Goal: Information Seeking & Learning: Understand process/instructions

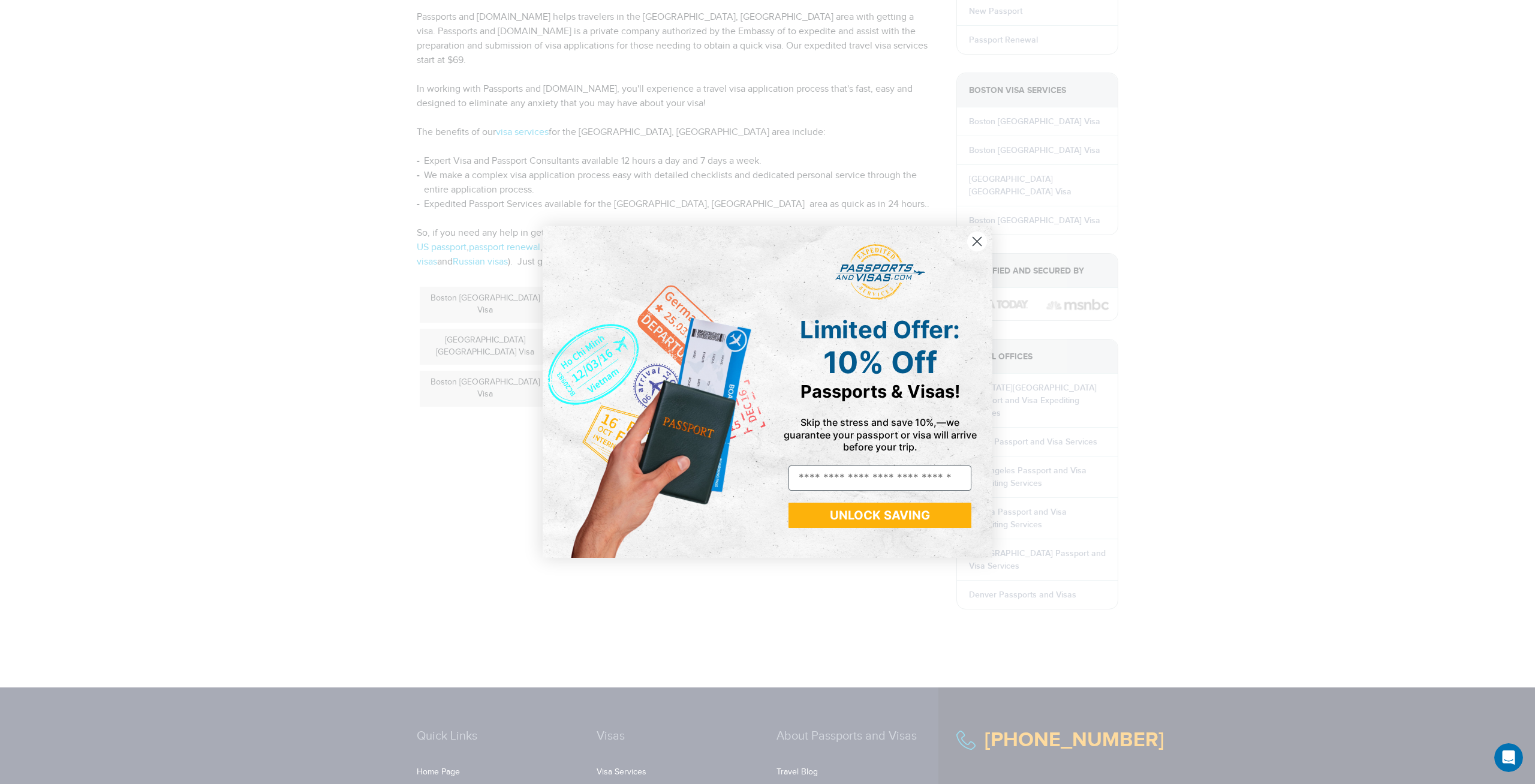
click at [320, 390] on div "Close dialog Limited Offer: 10% Off Passports & Visas! Skip the stress and save…" at bounding box center [767, 392] width 1535 height 784
drag, startPoint x: 978, startPoint y: 243, endPoint x: 815, endPoint y: 256, distance: 163.5
click at [977, 243] on circle "Close dialog" at bounding box center [977, 241] width 20 height 20
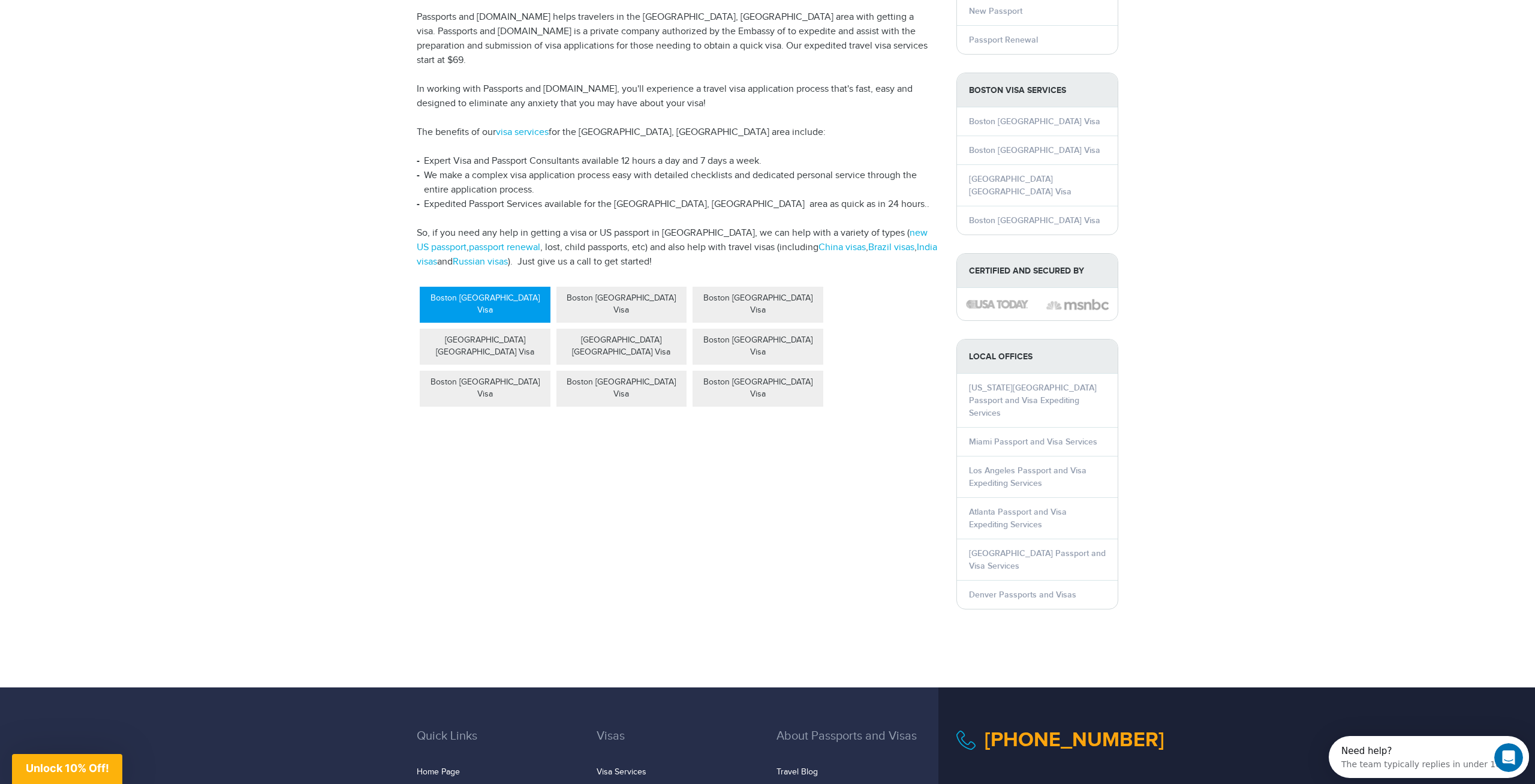
click at [478, 286] on div "Boston China Visa" at bounding box center [485, 304] width 130 height 36
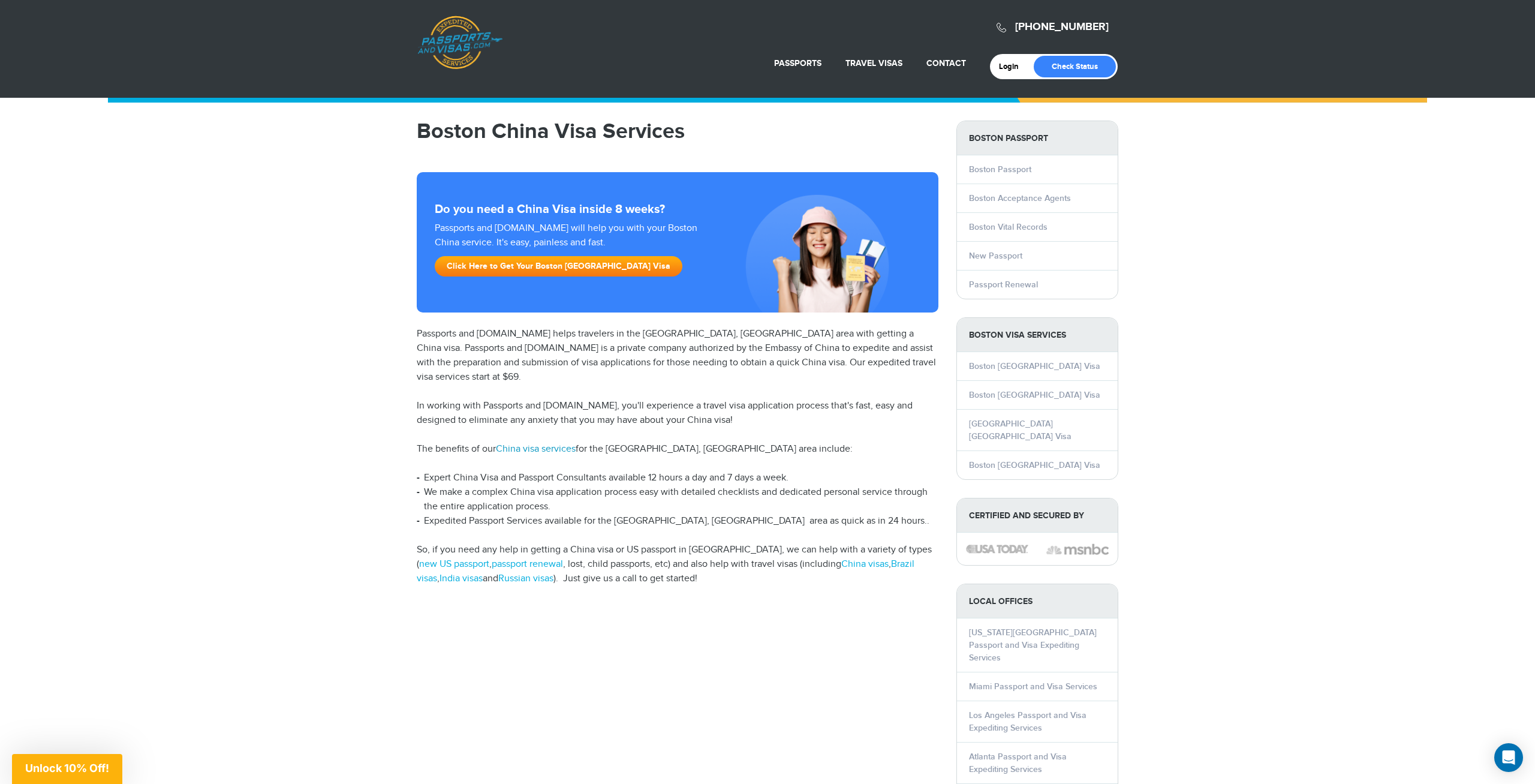
click at [564, 443] on link "China visa services" at bounding box center [536, 448] width 80 height 11
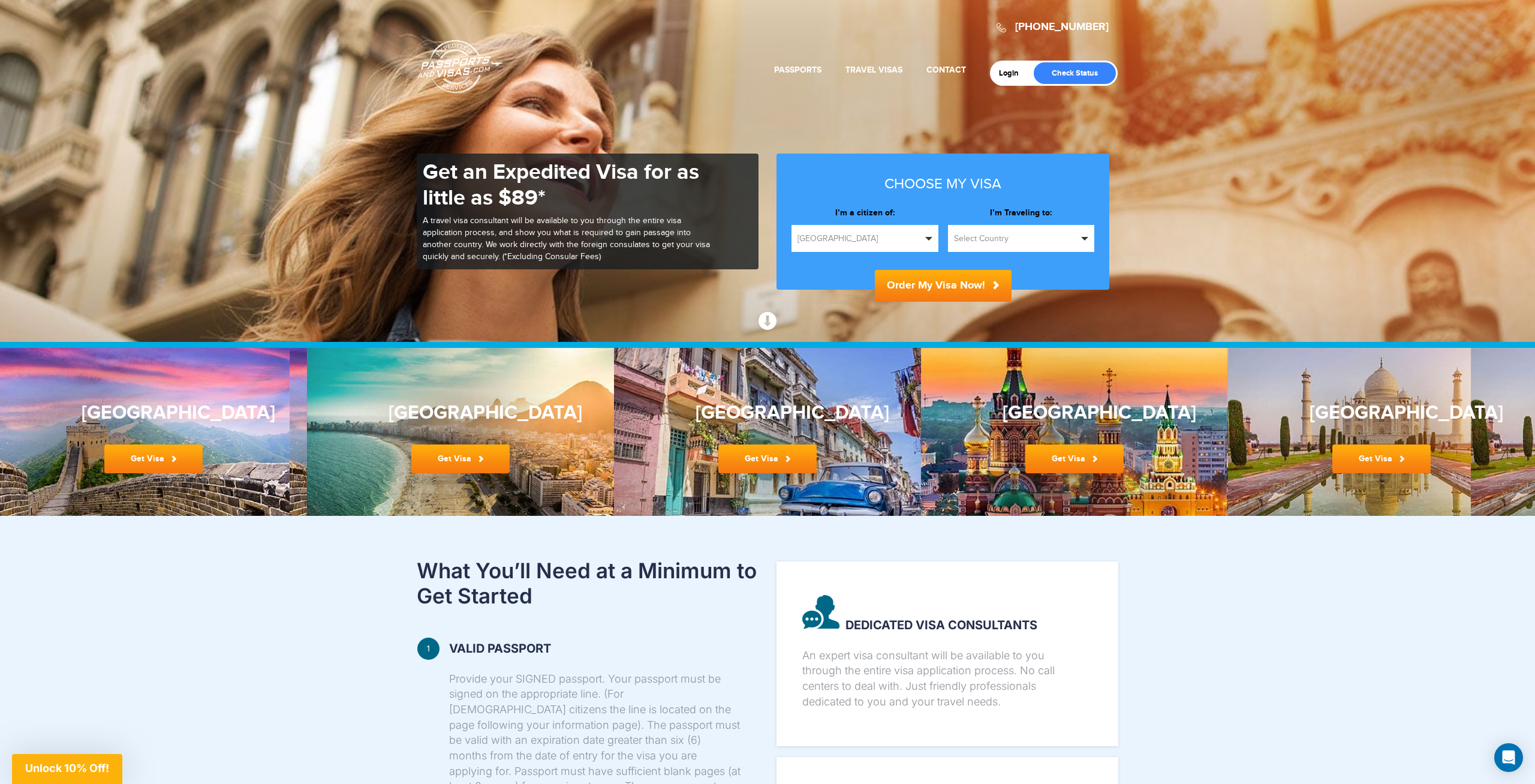
click at [869, 238] on span "[GEOGRAPHIC_DATA]" at bounding box center [860, 239] width 124 height 12
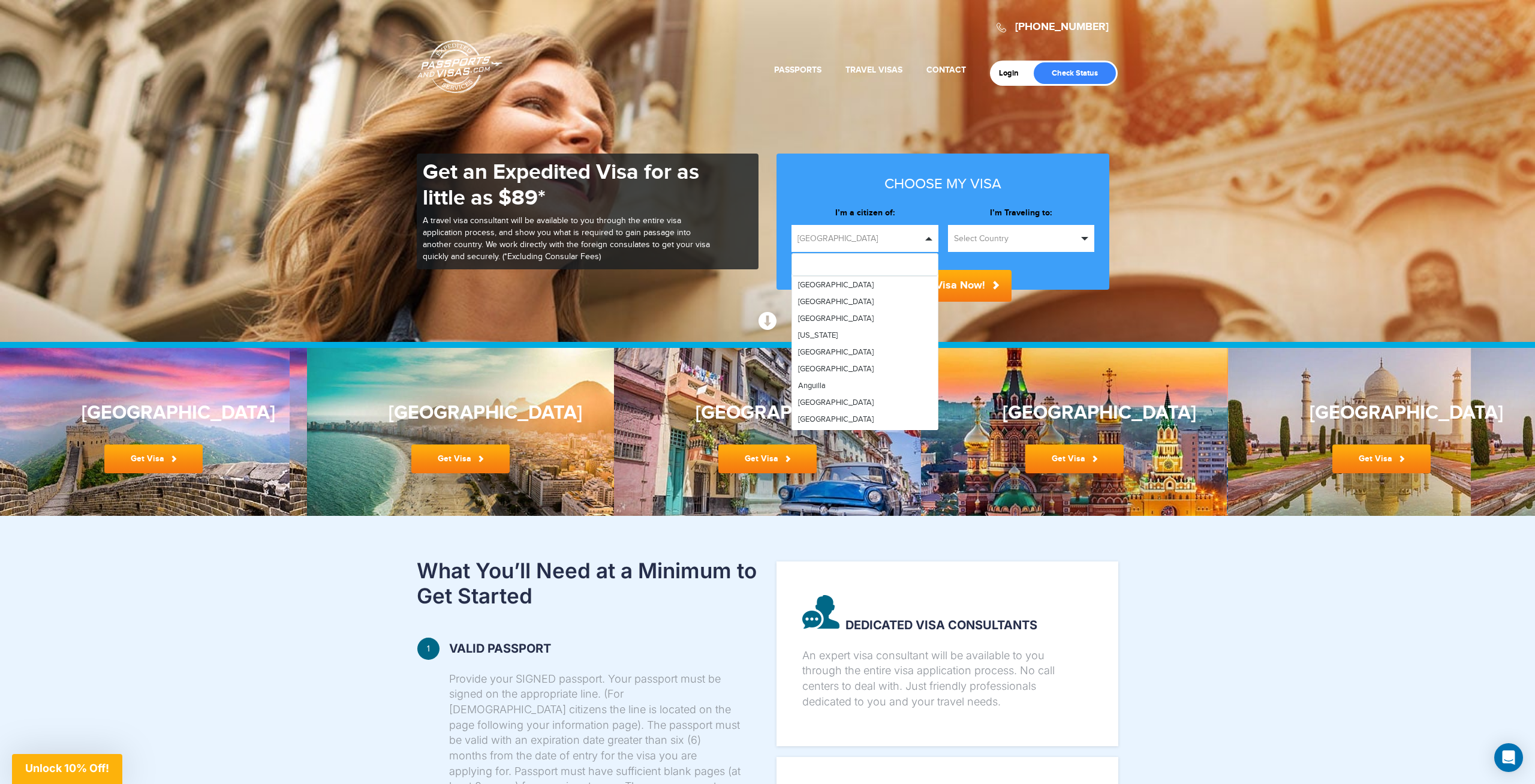
drag, startPoint x: 836, startPoint y: 230, endPoint x: 896, endPoint y: 227, distance: 60.1
click at [836, 230] on button "[GEOGRAPHIC_DATA]" at bounding box center [865, 238] width 147 height 27
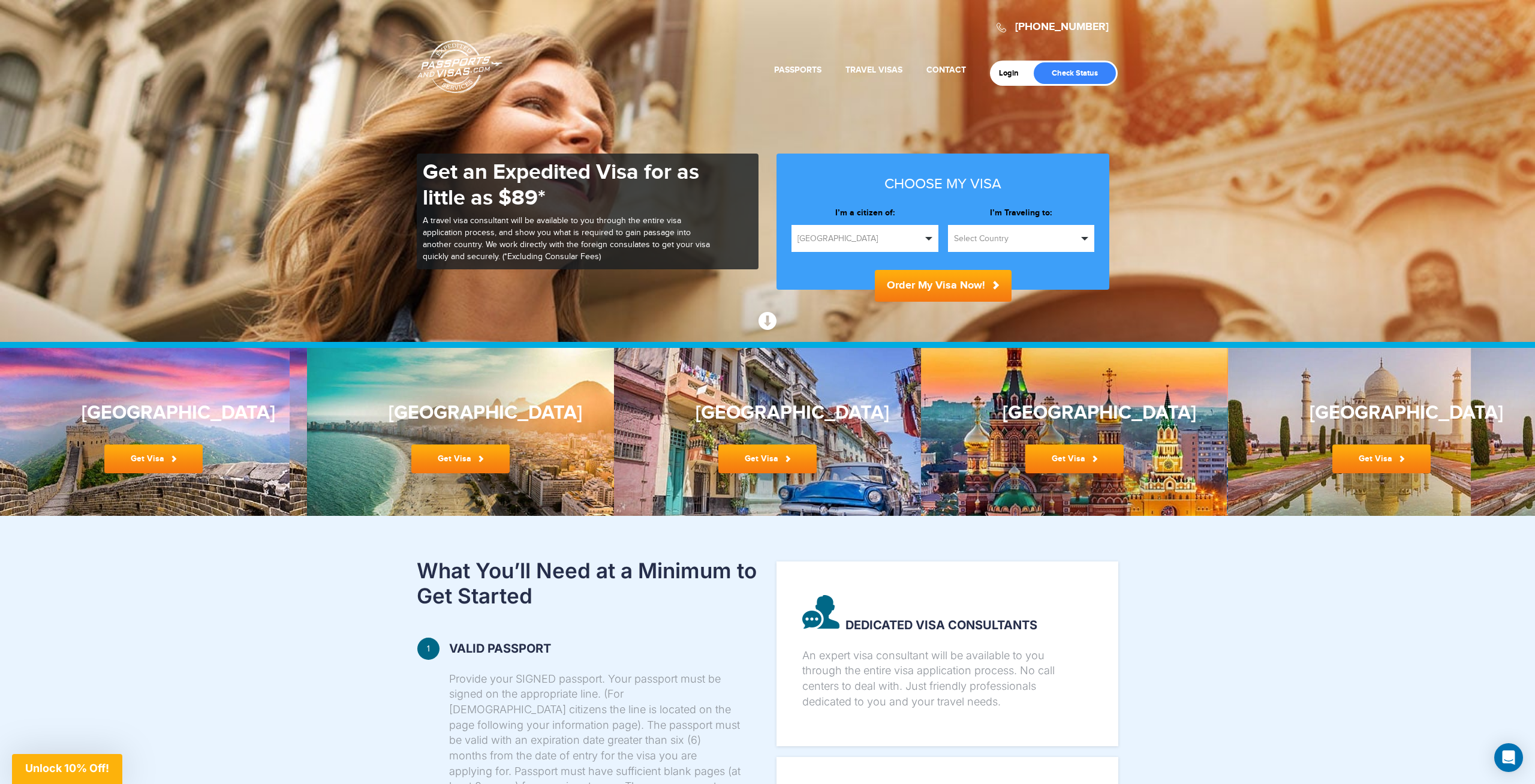
click at [1083, 234] on button "Select Country" at bounding box center [1021, 238] width 147 height 27
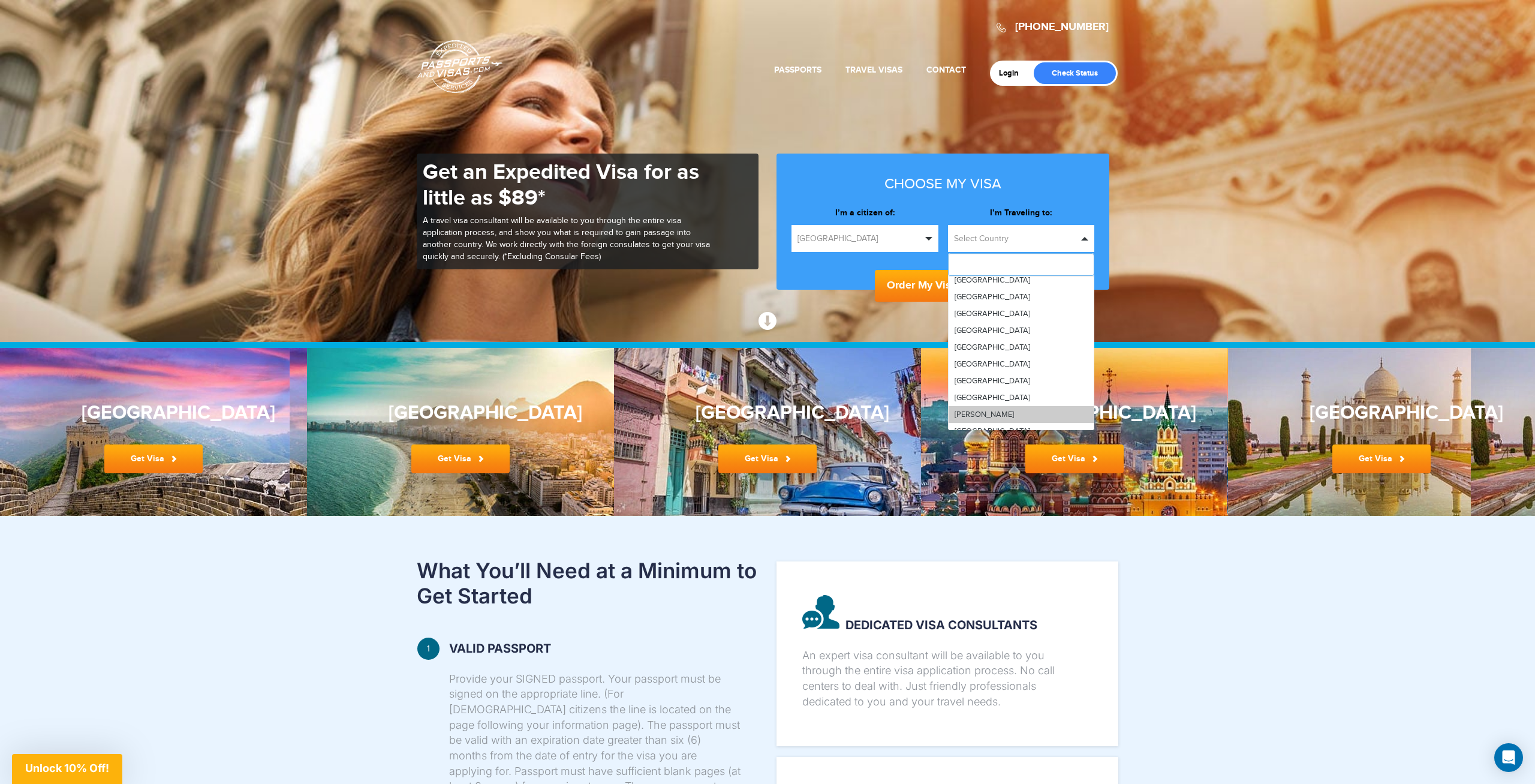
scroll to position [691, 0]
click at [978, 333] on link "[GEOGRAPHIC_DATA]" at bounding box center [1021, 333] width 145 height 17
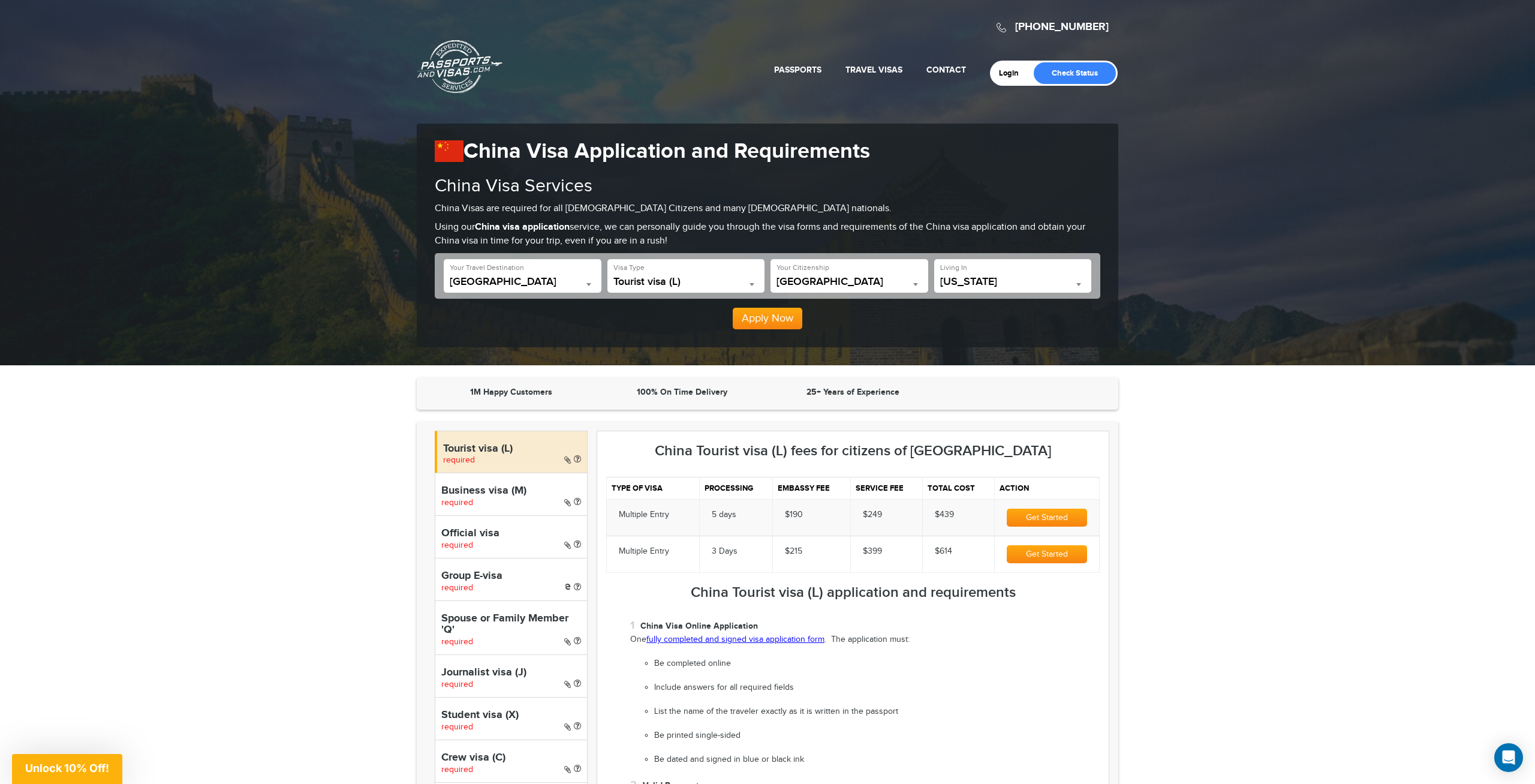
click at [554, 447] on h4 "Tourist visa (L)" at bounding box center [511, 449] width 138 height 12
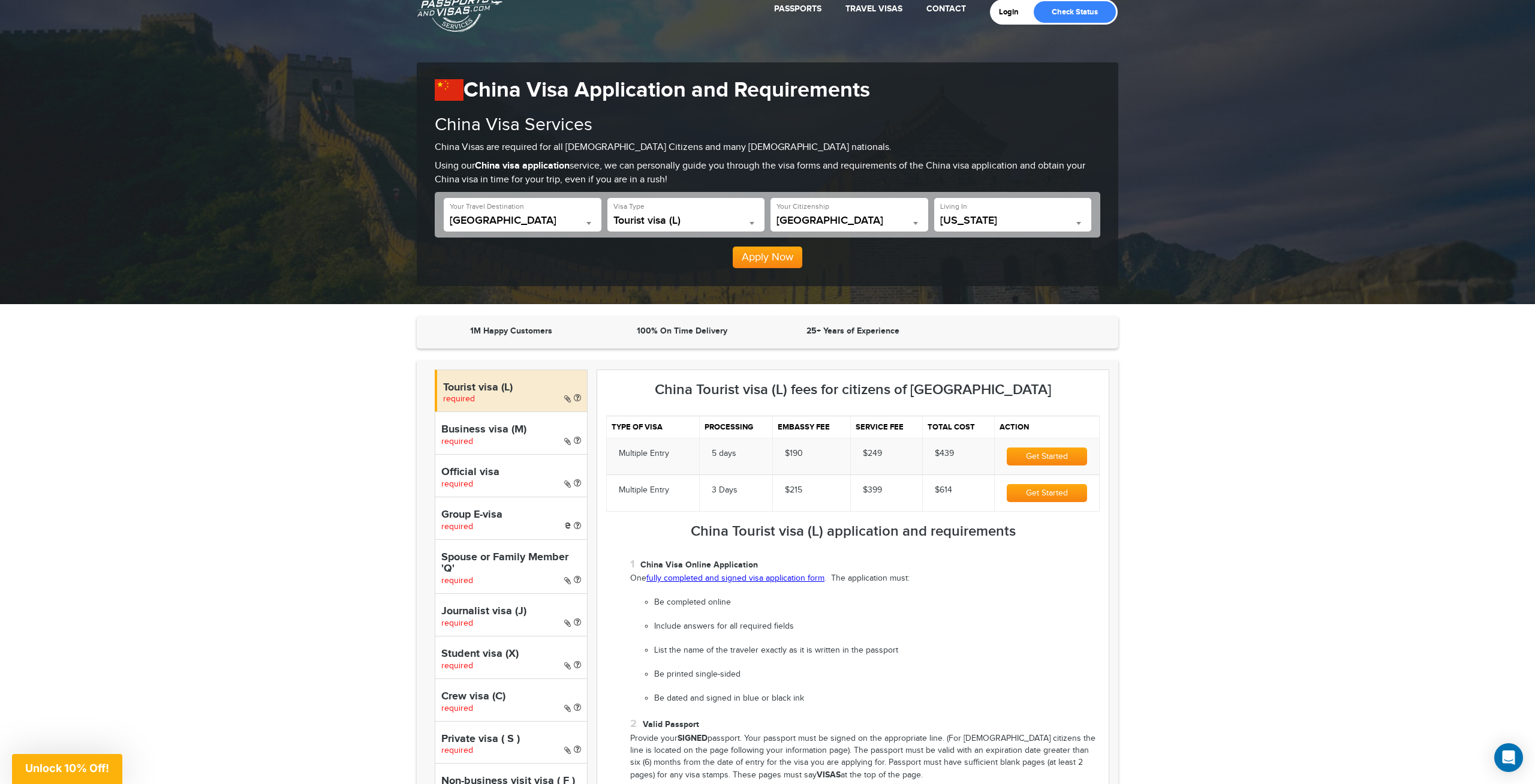
scroll to position [183, 0]
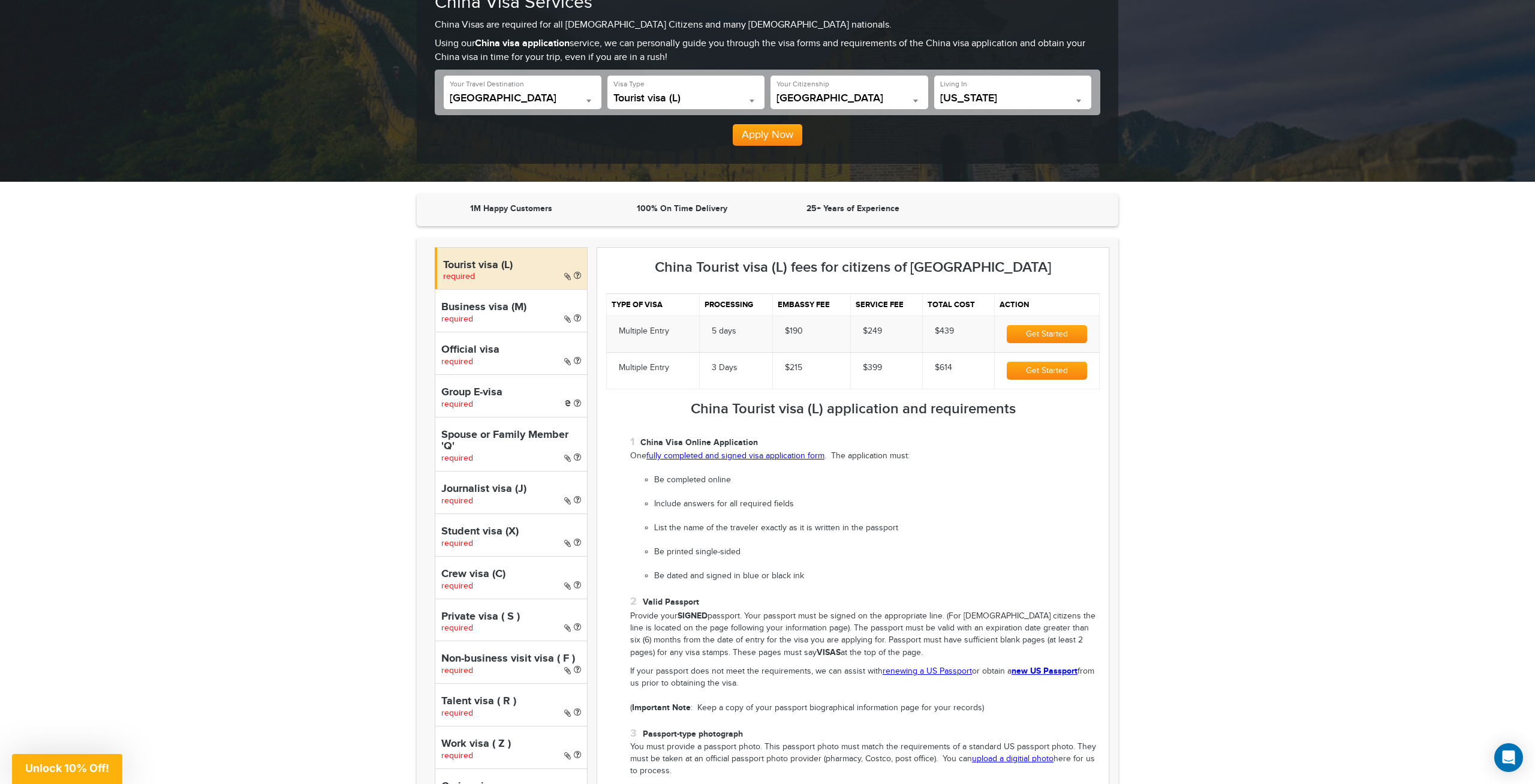
click at [812, 459] on link "fully completed and signed visa application form" at bounding box center [735, 455] width 178 height 10
